Goal: Task Accomplishment & Management: Complete application form

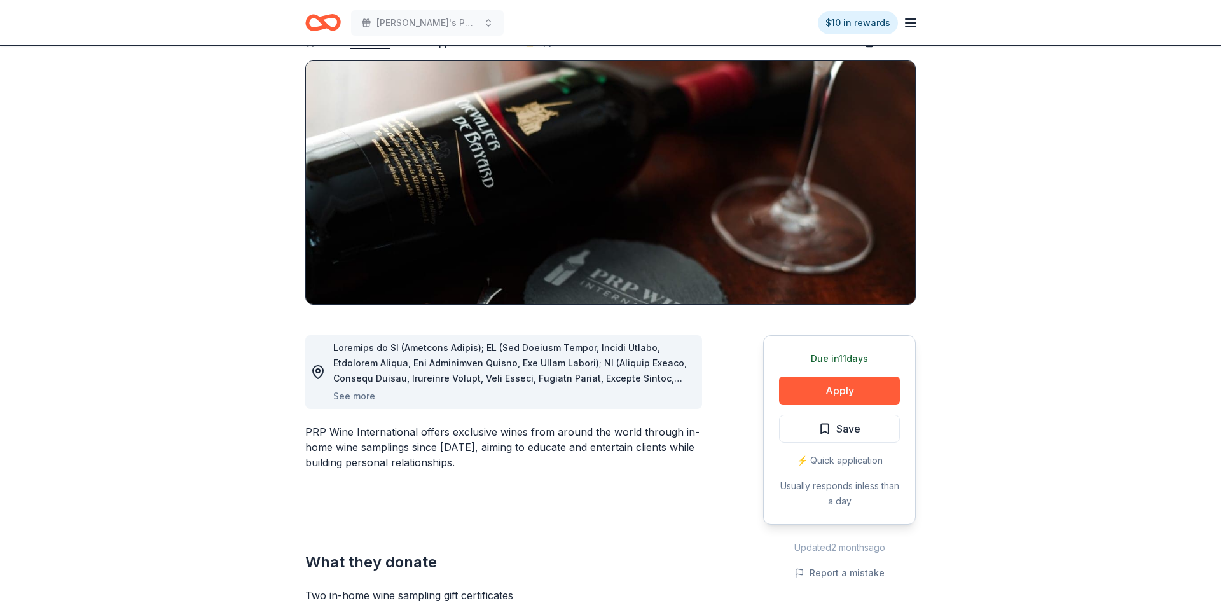
scroll to position [83, 0]
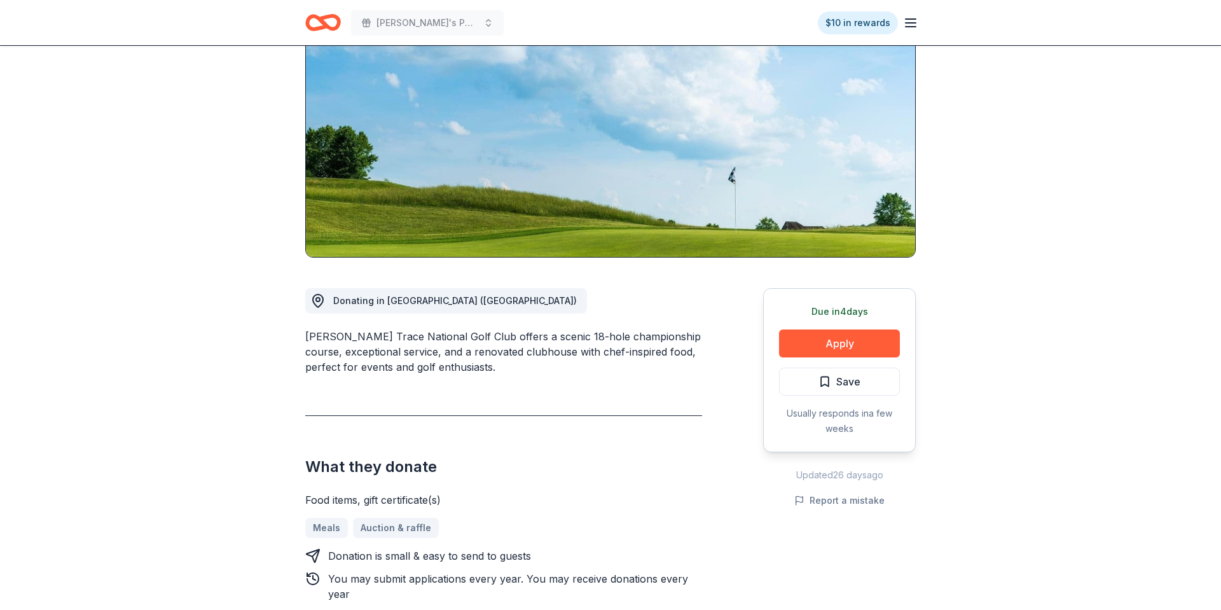
scroll to position [99, 0]
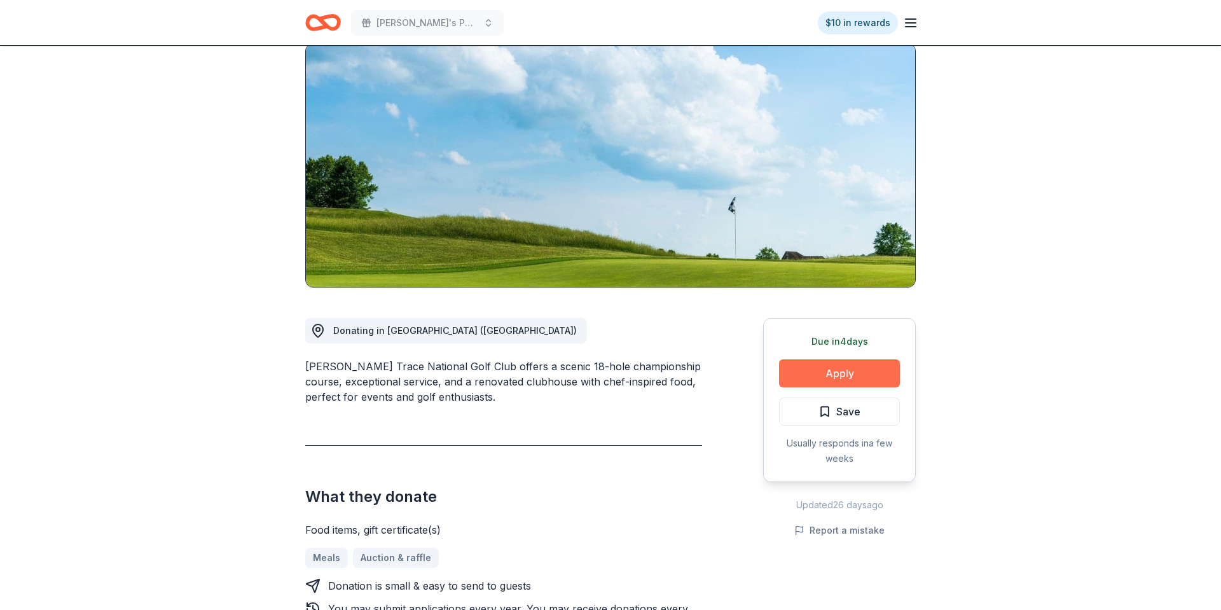
click at [856, 378] on button "Apply" at bounding box center [839, 373] width 121 height 28
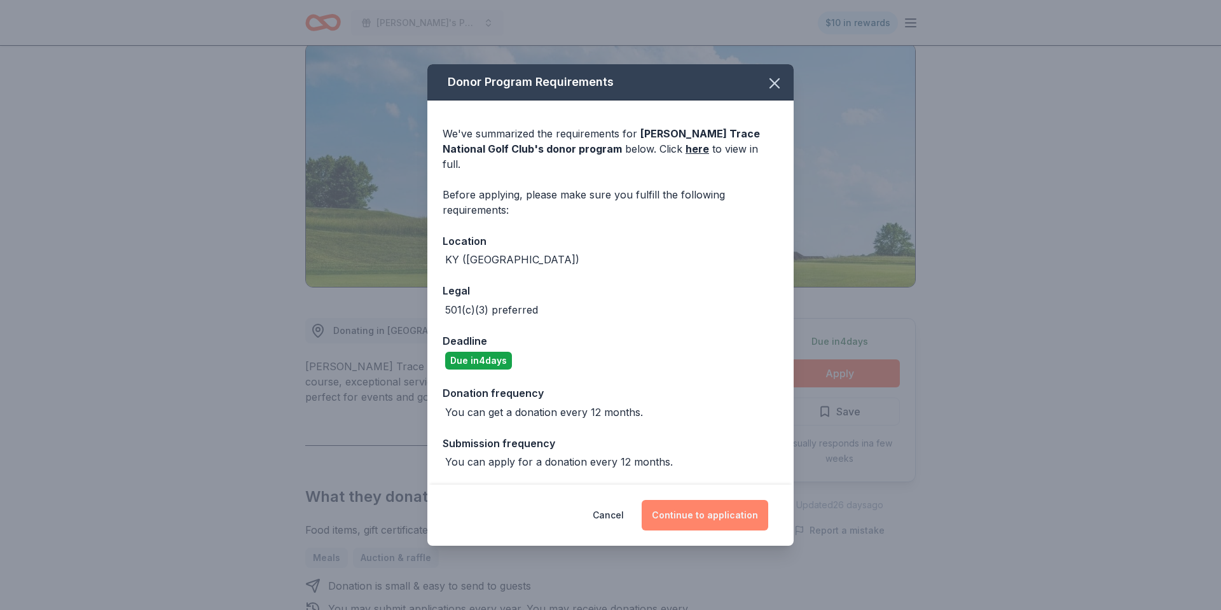
click at [726, 487] on button "Continue to application" at bounding box center [705, 515] width 127 height 31
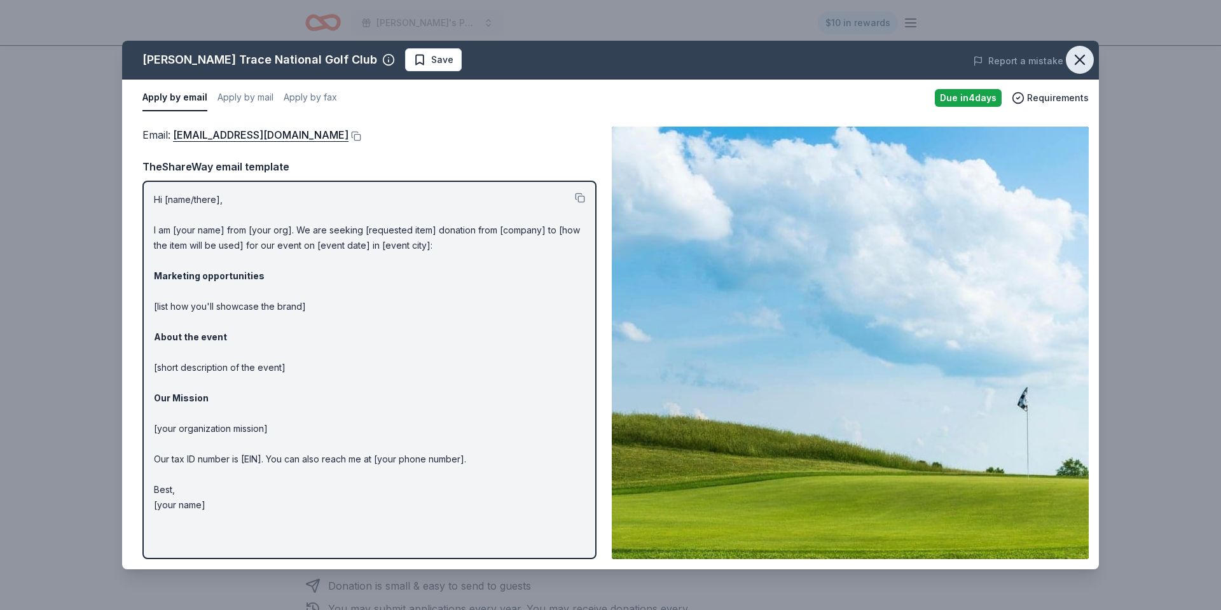
click at [976, 57] on icon "button" at bounding box center [1080, 60] width 18 height 18
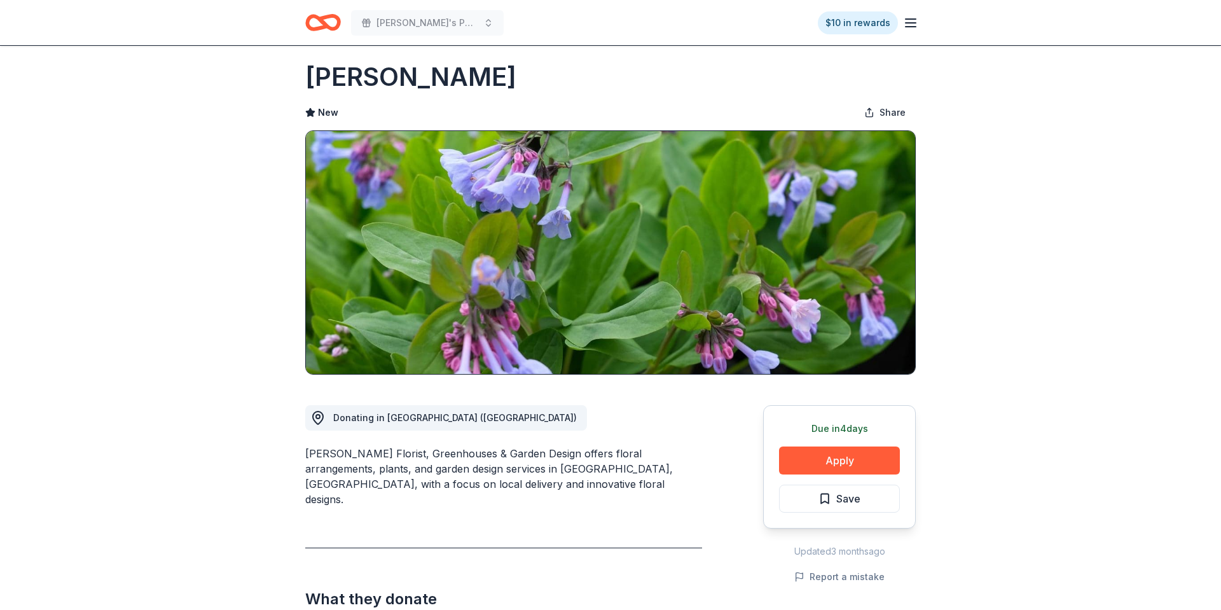
scroll to position [4, 0]
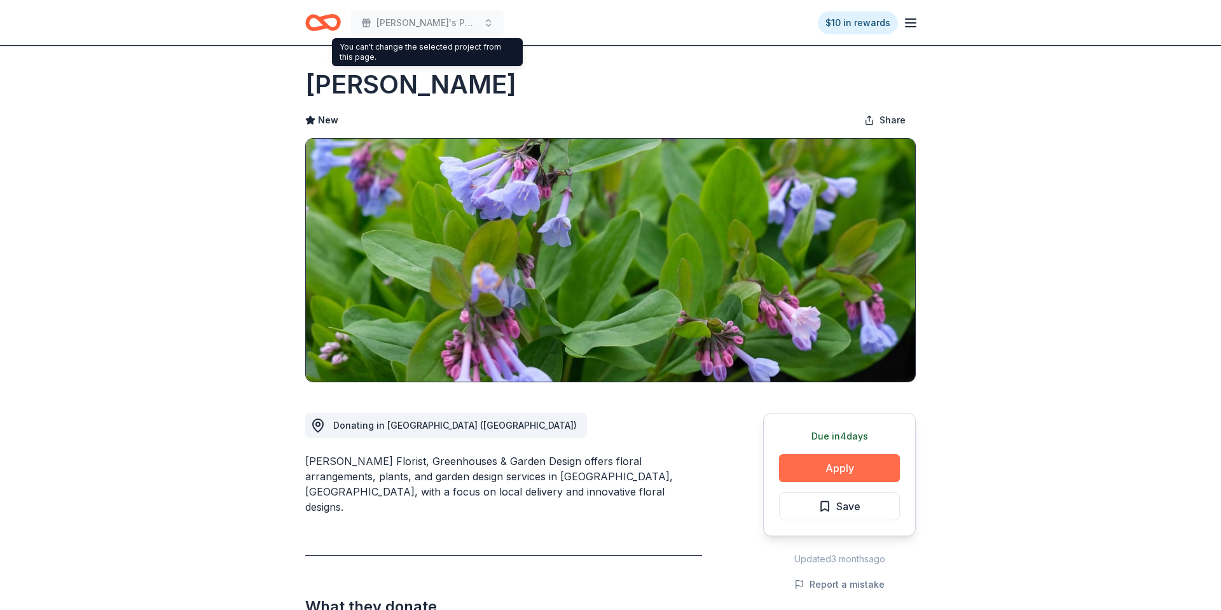
click at [844, 471] on button "Apply" at bounding box center [839, 468] width 121 height 28
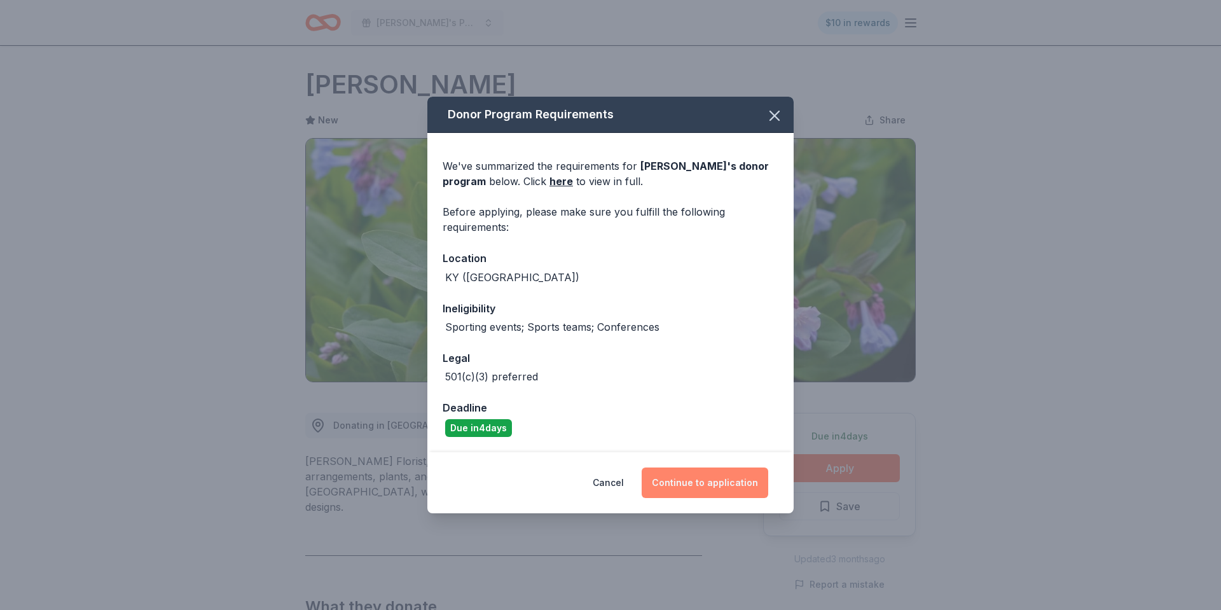
click at [721, 481] on button "Continue to application" at bounding box center [705, 482] width 127 height 31
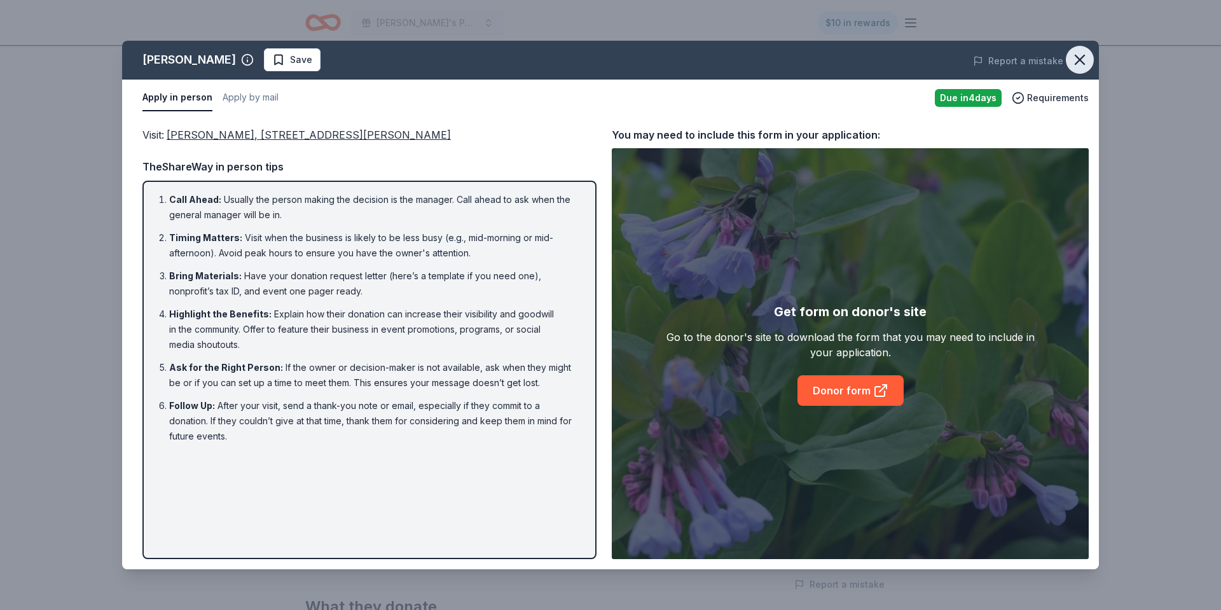
click at [1080, 59] on icon "button" at bounding box center [1079, 59] width 9 height 9
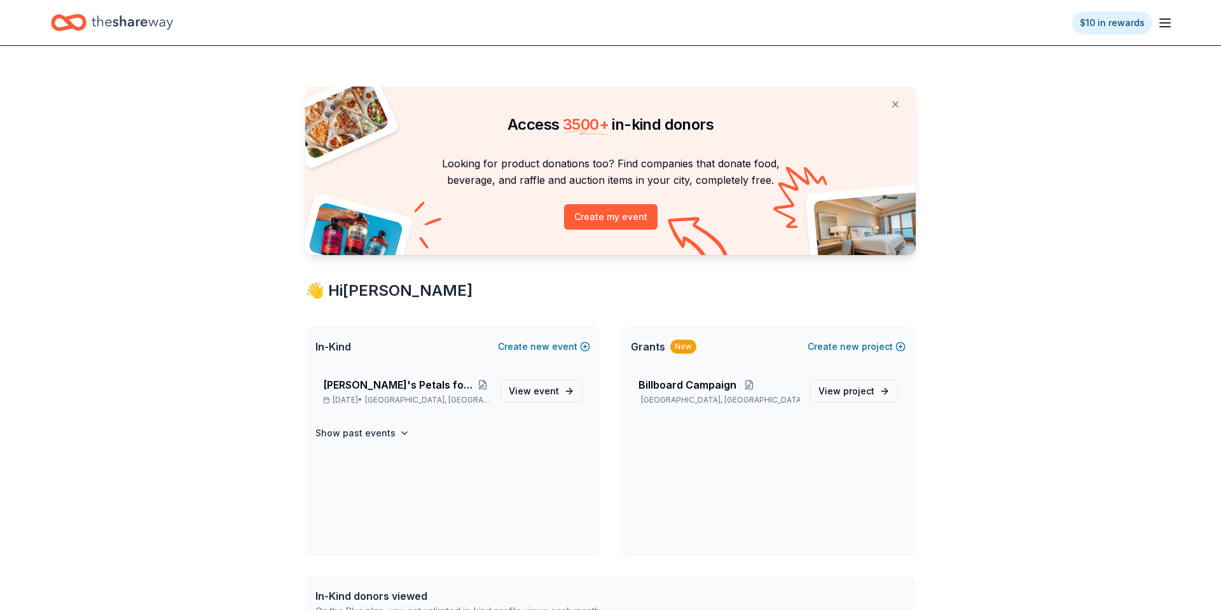
click at [158, 19] on icon "Home" at bounding box center [132, 23] width 81 height 26
click at [120, 27] on icon "Home" at bounding box center [132, 23] width 81 height 26
click at [681, 389] on span "Billboard Campaign" at bounding box center [687, 384] width 98 height 15
